Goal: Task Accomplishment & Management: Complete application form

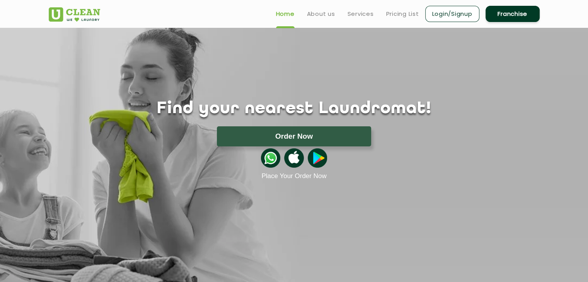
click at [443, 14] on link "Login/Signup" at bounding box center [452, 14] width 54 height 16
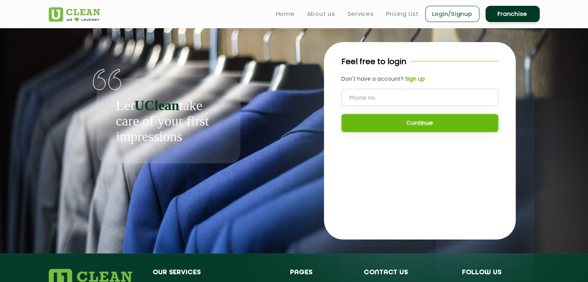
click at [369, 100] on input "tel" at bounding box center [419, 97] width 157 height 17
click at [415, 76] on b "Sign up" at bounding box center [415, 79] width 20 height 8
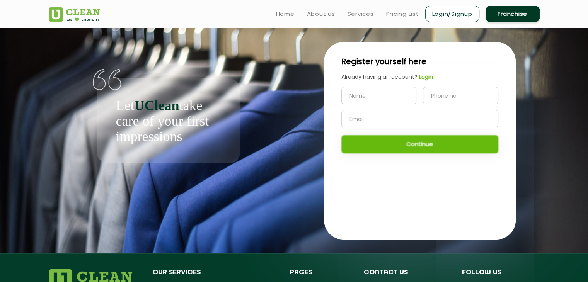
click at [385, 99] on input "text" at bounding box center [378, 95] width 75 height 17
click at [378, 120] on input "text" at bounding box center [419, 118] width 157 height 17
